Goal: Information Seeking & Learning: Learn about a topic

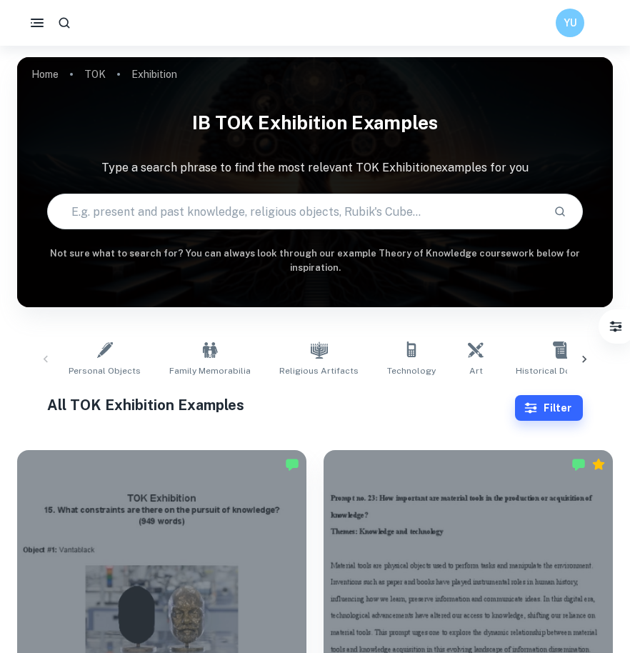
click at [261, 224] on input "text" at bounding box center [295, 211] width 495 height 40
type input "personal experience"
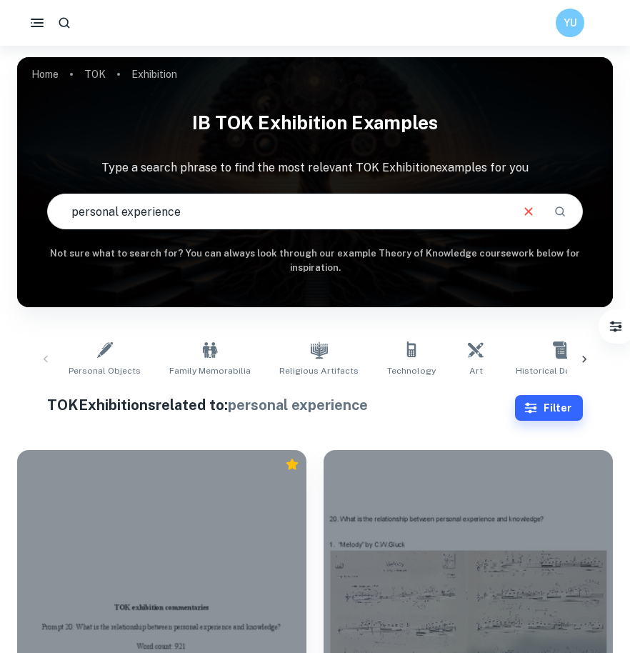
scroll to position [230, 0]
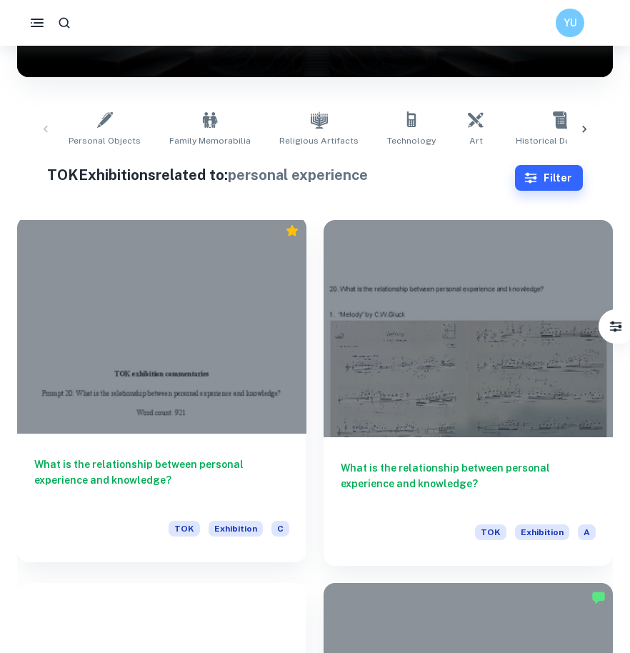
click at [222, 390] on div at bounding box center [161, 324] width 289 height 217
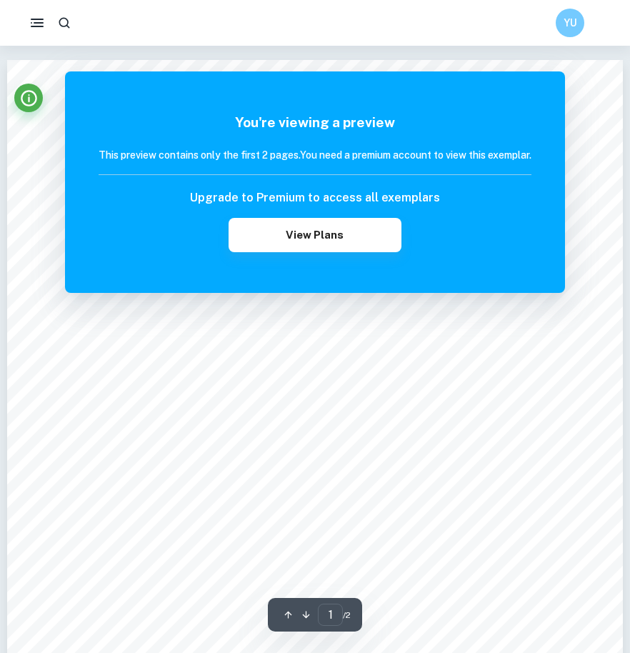
click at [440, 106] on div "You're viewing a preview This preview contains only the first 2 pages. You need…" at bounding box center [315, 181] width 500 height 221
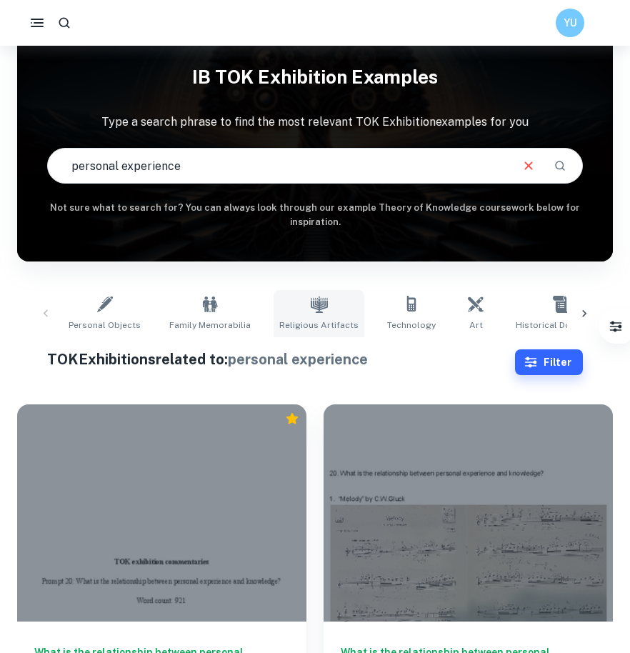
scroll to position [283, 0]
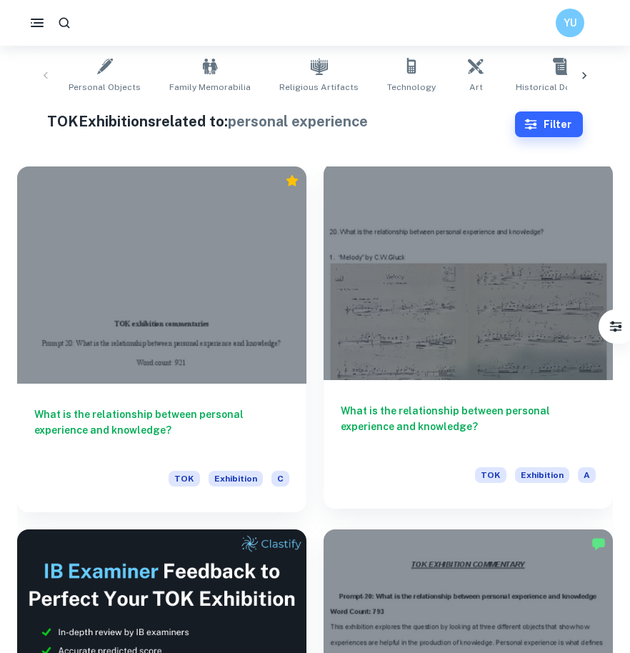
click at [339, 326] on div at bounding box center [467, 271] width 289 height 217
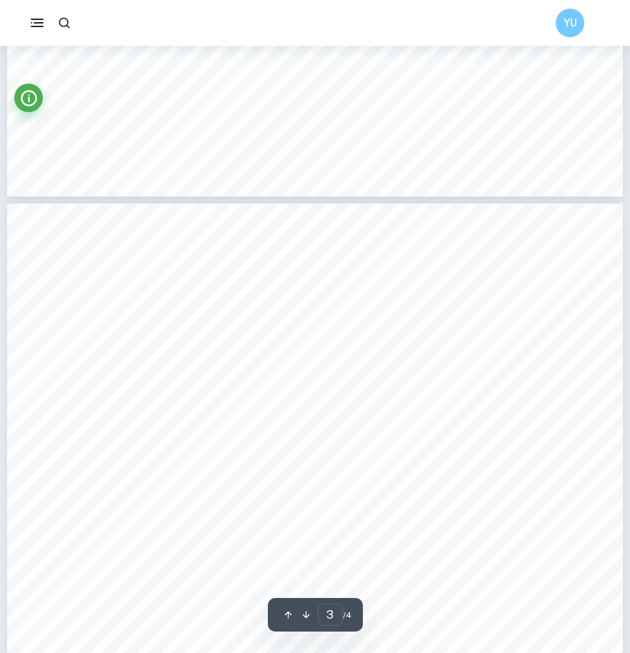
scroll to position [2427, 1]
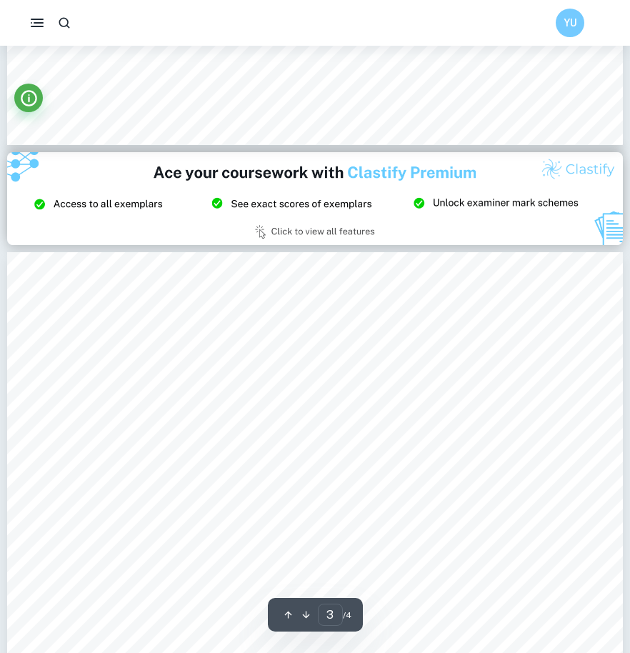
type input "2"
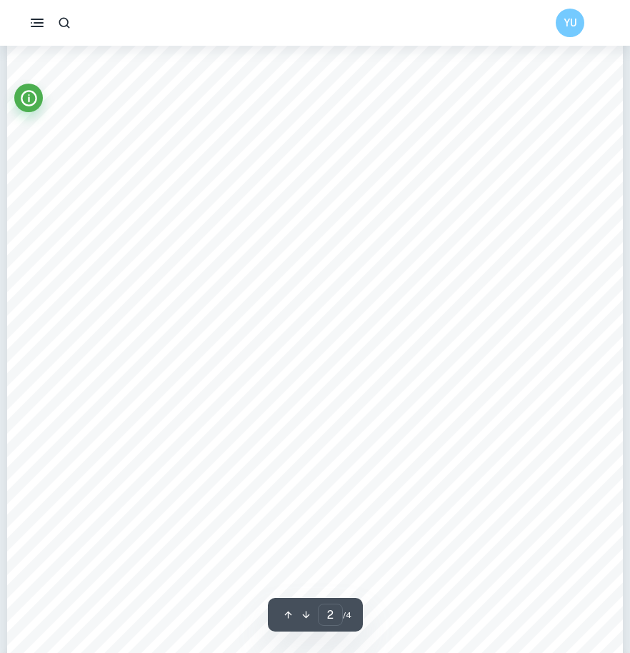
scroll to position [812, 0]
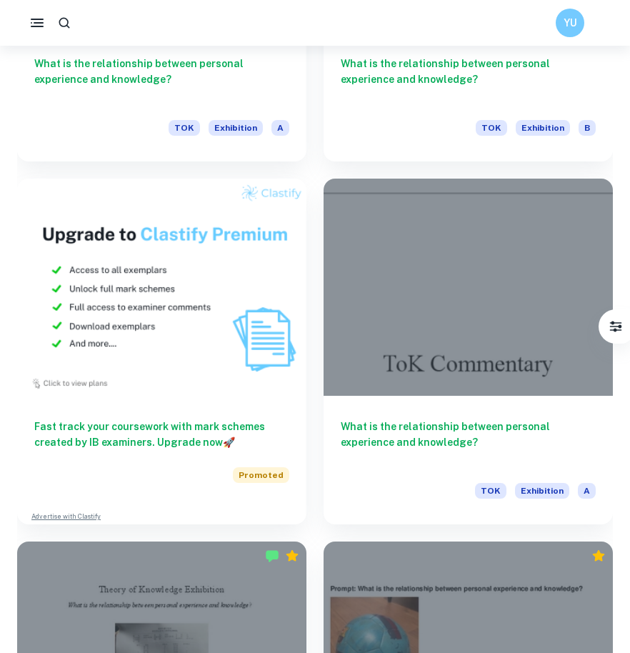
scroll to position [1358, 0]
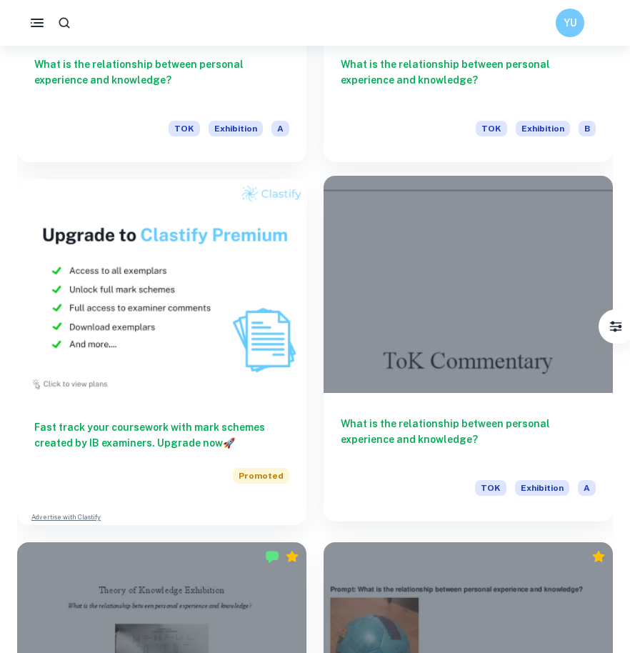
click at [417, 403] on div "What is the relationship between personal experience and knowledge? TOK Exhibit…" at bounding box center [467, 457] width 289 height 129
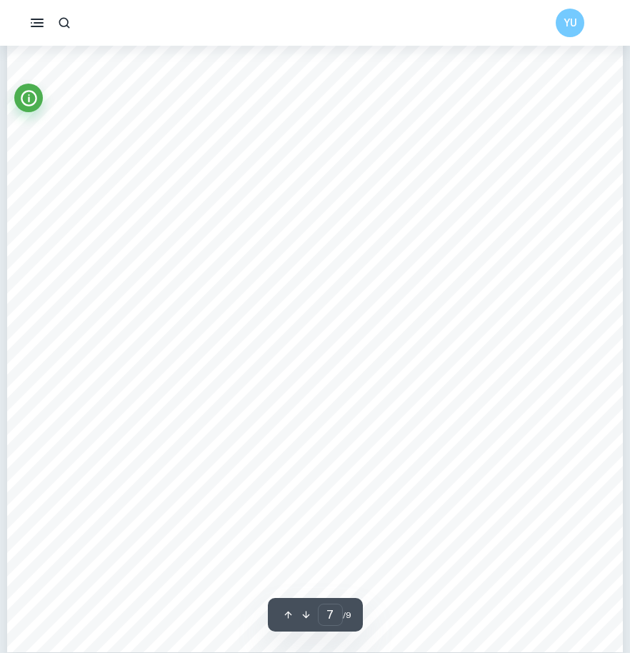
scroll to position [5229, 0]
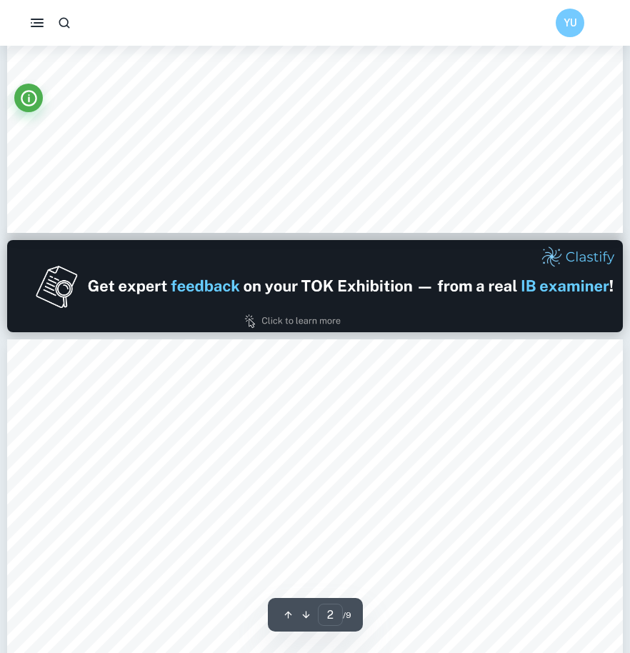
type input "1"
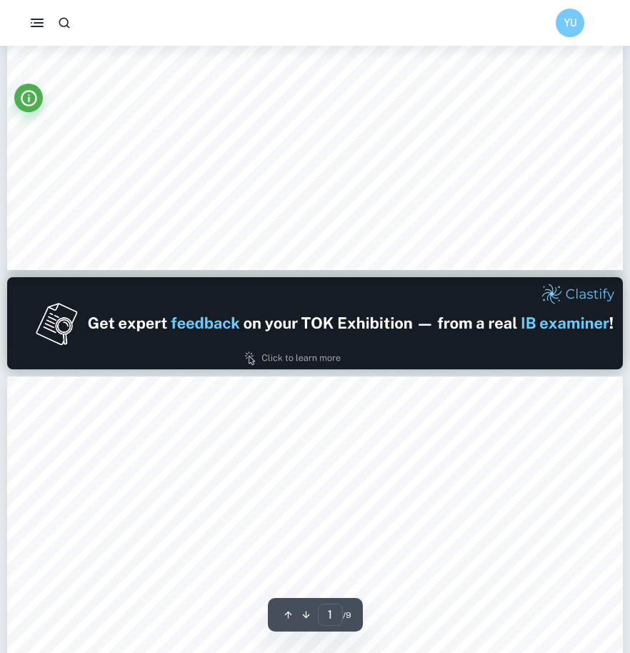
scroll to position [572, 0]
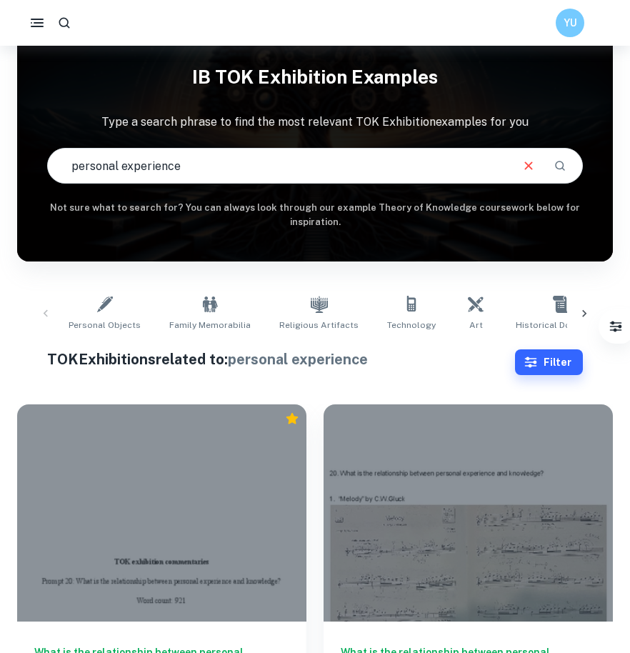
scroll to position [226, 0]
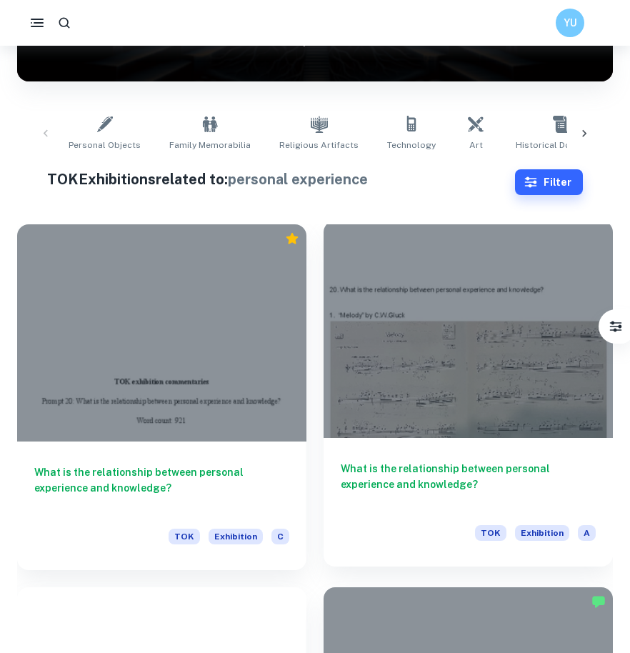
click at [366, 366] on div at bounding box center [467, 329] width 289 height 217
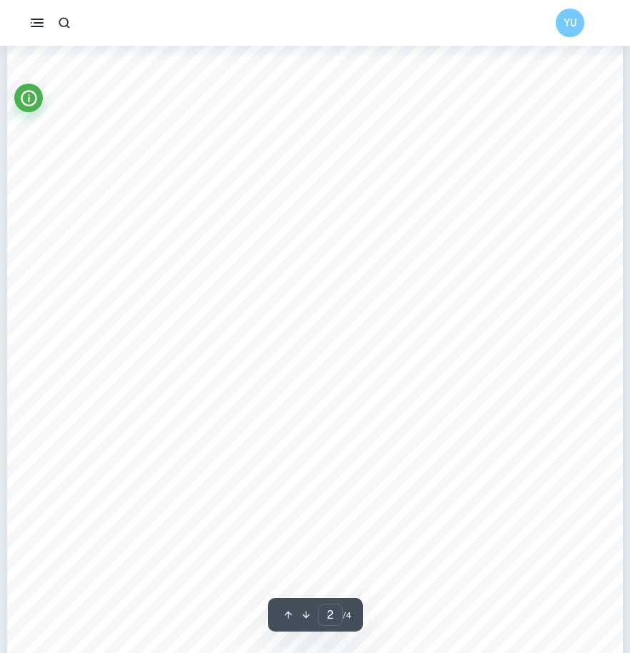
scroll to position [993, 0]
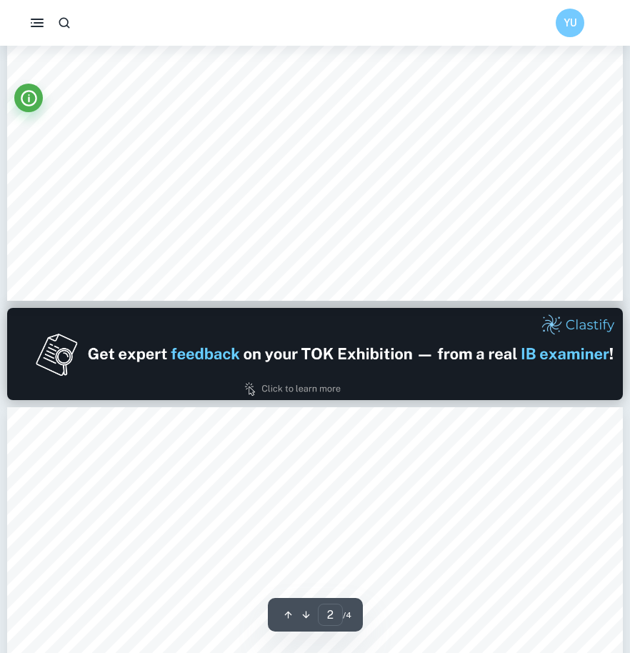
type input "1"
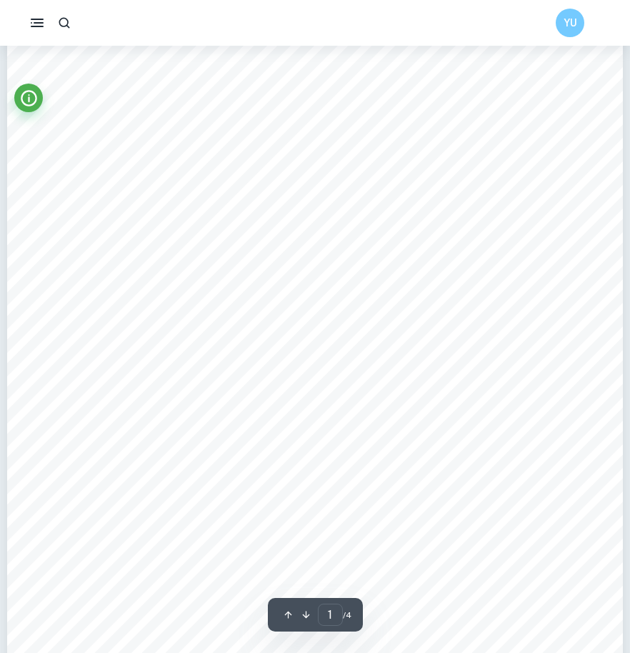
scroll to position [74, 0]
